Goal: Download file/media

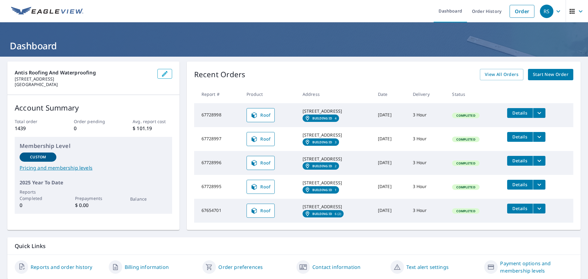
click at [541, 113] on icon "filesDropdownBtn-67728998" at bounding box center [540, 113] width 4 height 2
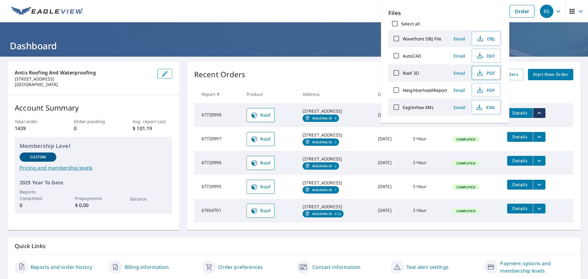
click at [485, 72] on span "PDF" at bounding box center [486, 72] width 20 height 7
click at [543, 141] on icon "filesDropdownBtn-67728997" at bounding box center [539, 136] width 7 height 7
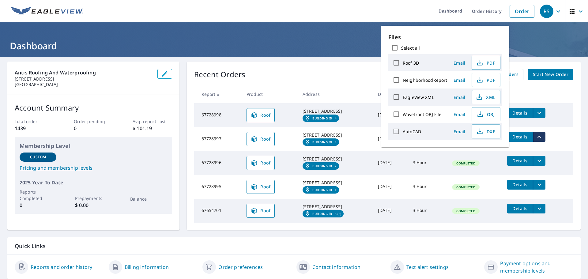
click at [481, 63] on icon "button" at bounding box center [479, 62] width 7 height 7
click at [531, 38] on header "Dashboard" at bounding box center [294, 39] width 588 height 34
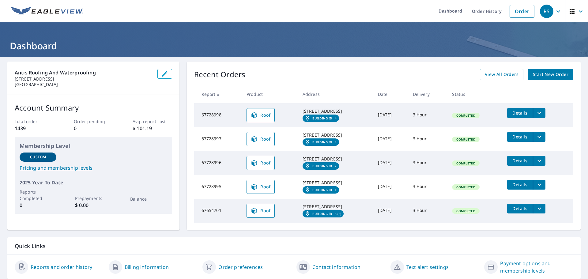
click at [541, 165] on icon "filesDropdownBtn-67728996" at bounding box center [539, 160] width 7 height 7
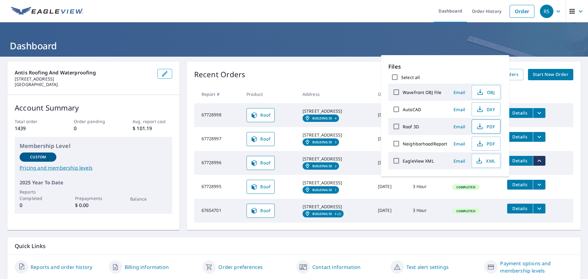
click at [487, 126] on span "PDF" at bounding box center [486, 126] width 20 height 7
click at [435, 38] on header "Dashboard" at bounding box center [294, 39] width 588 height 34
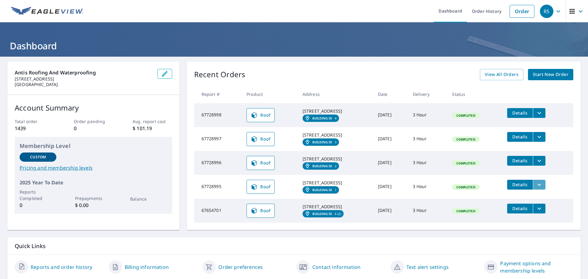
click at [542, 188] on icon "filesDropdownBtn-67728995" at bounding box center [539, 184] width 7 height 7
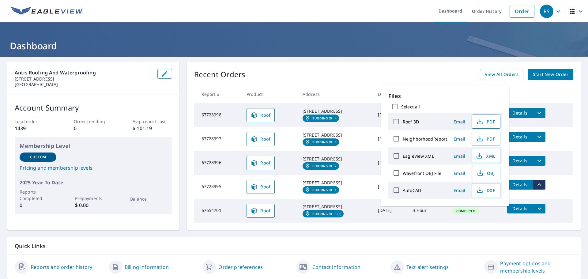
click at [486, 123] on span "PDF" at bounding box center [486, 121] width 20 height 7
click at [353, 37] on header "Dashboard" at bounding box center [294, 39] width 588 height 34
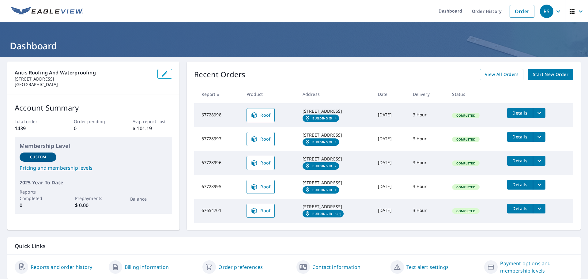
click at [399, 41] on h1 "Dashboard" at bounding box center [294, 46] width 574 height 13
click at [541, 115] on icon "filesDropdownBtn-67728998" at bounding box center [539, 112] width 7 height 7
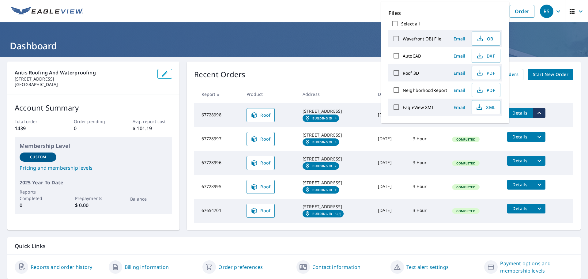
click at [364, 52] on header "Dashboard" at bounding box center [294, 39] width 588 height 34
